Goal: Task Accomplishment & Management: Manage account settings

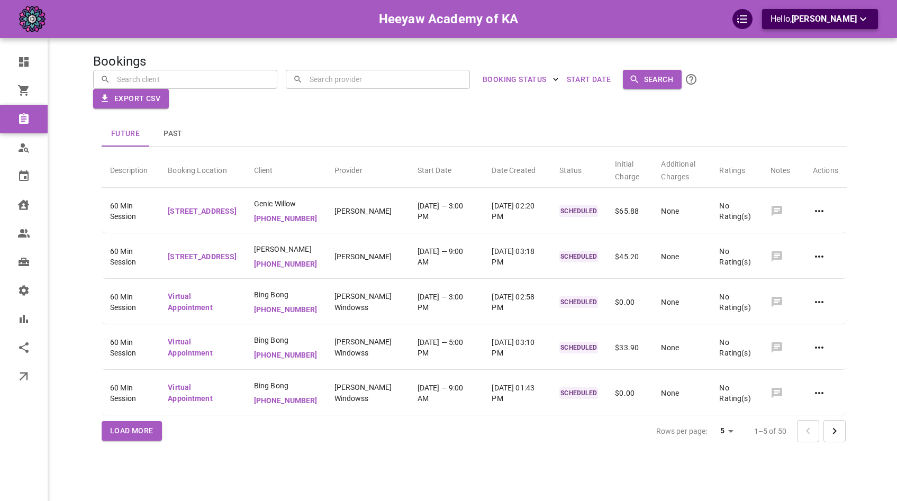
click at [831, 23] on span "[PERSON_NAME]" at bounding box center [823, 19] width 65 height 10
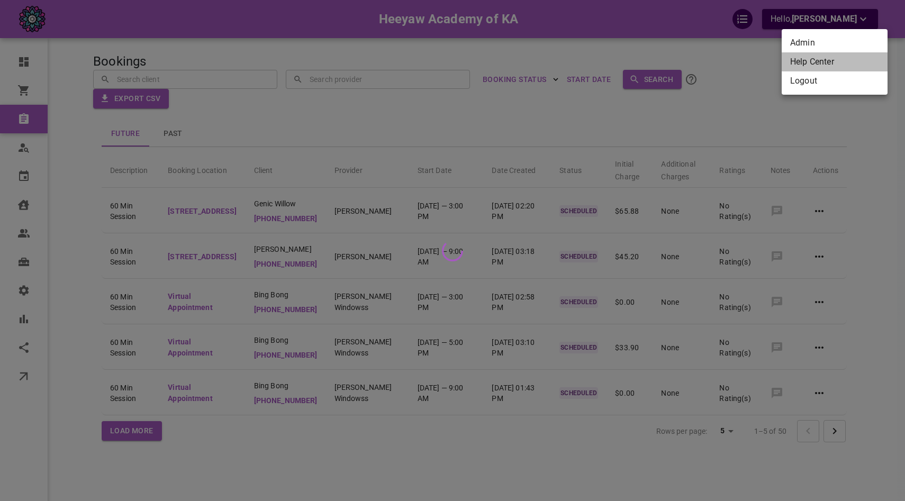
click at [819, 58] on li "Help Center" at bounding box center [834, 61] width 106 height 19
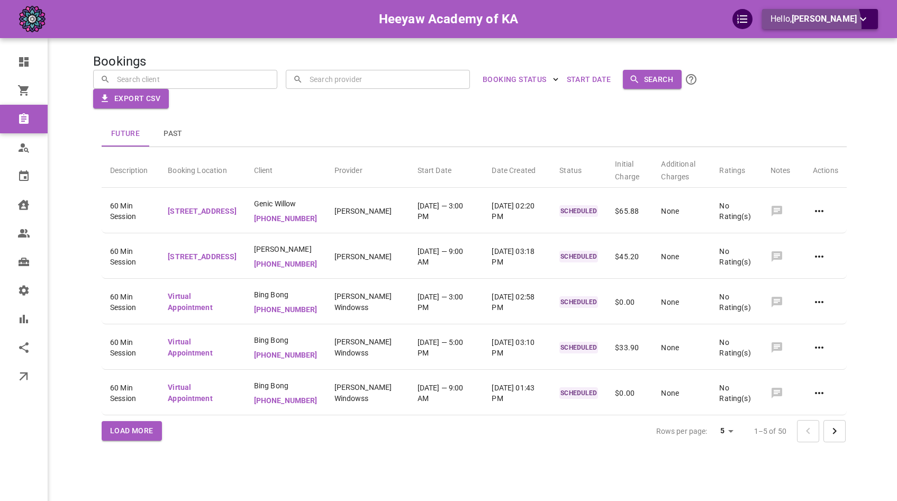
click at [820, 26] on button "Hello, [PERSON_NAME]" at bounding box center [820, 19] width 116 height 20
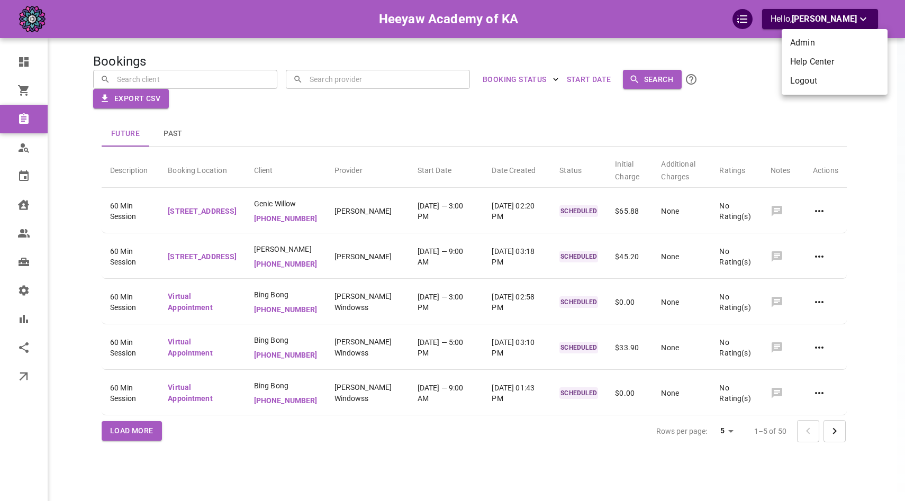
click at [810, 78] on li "Logout" at bounding box center [834, 80] width 106 height 19
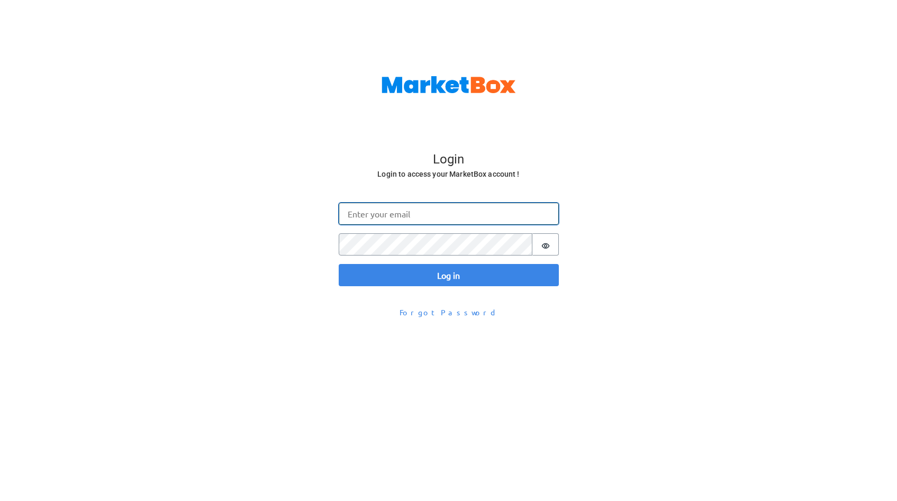
type input "[EMAIL_ADDRESS][DOMAIN_NAME]"
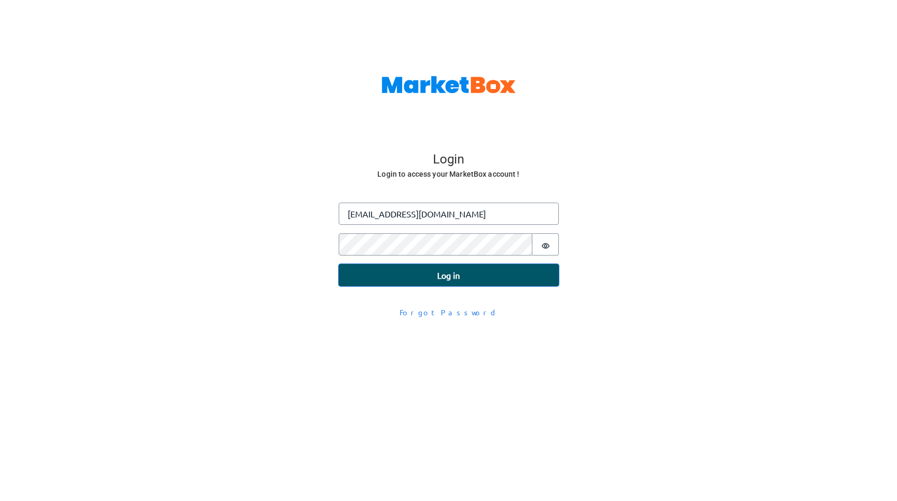
click at [435, 273] on button "Log in" at bounding box center [449, 275] width 220 height 22
